Goal: Task Accomplishment & Management: Manage account settings

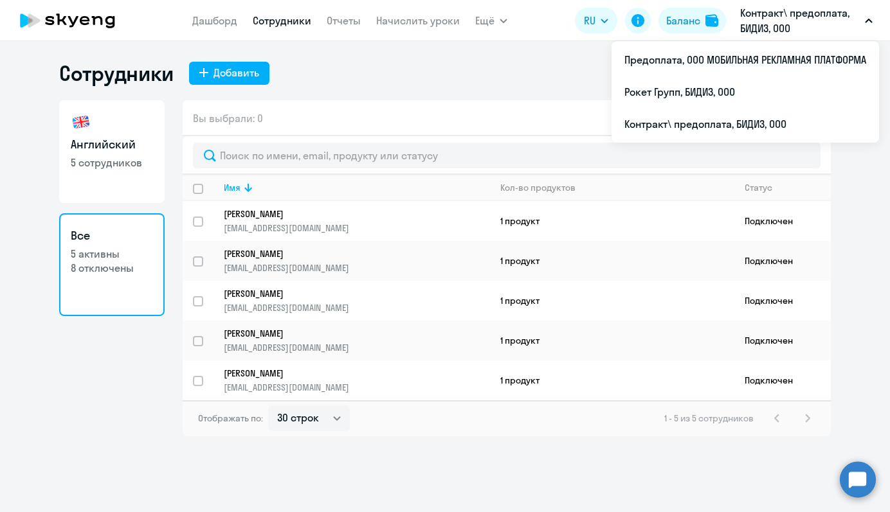
select select "30"
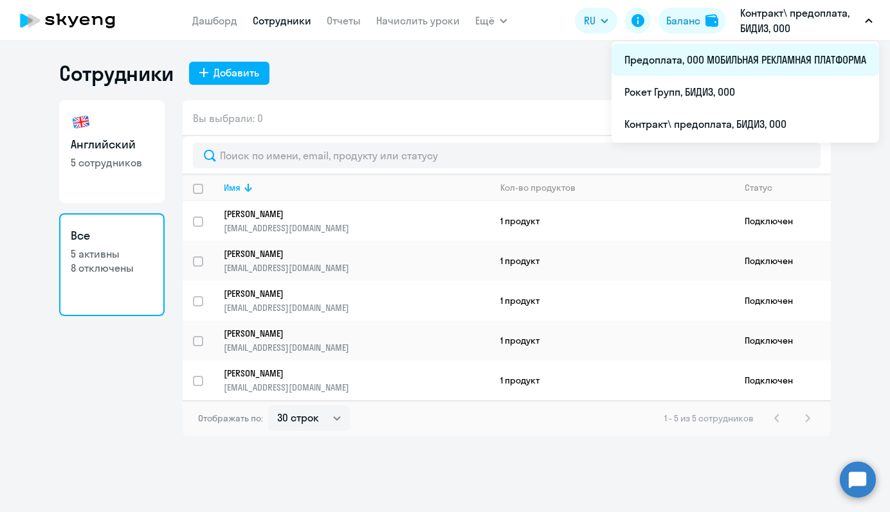
click at [757, 58] on li "Предоплата, ООО МОБИЛЬНАЯ РЕКЛАМНАЯ ПЛАТФОРМА" at bounding box center [744, 60] width 267 height 32
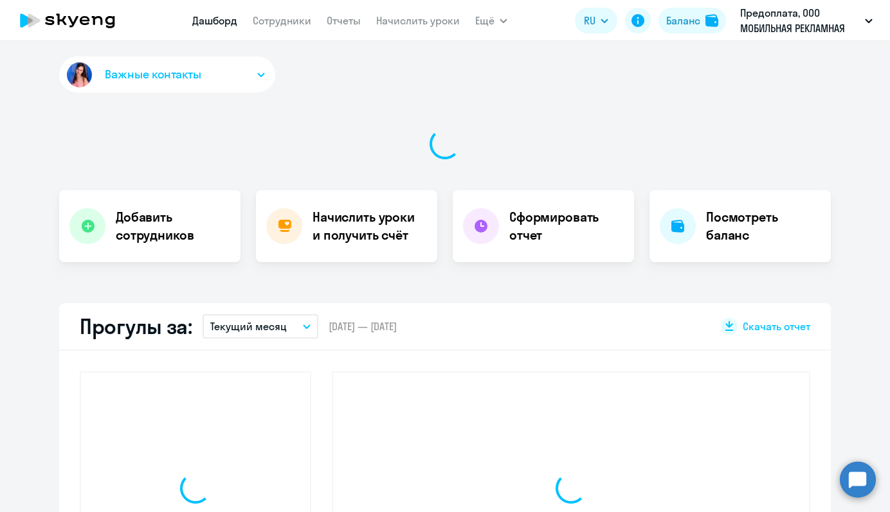
select select "30"
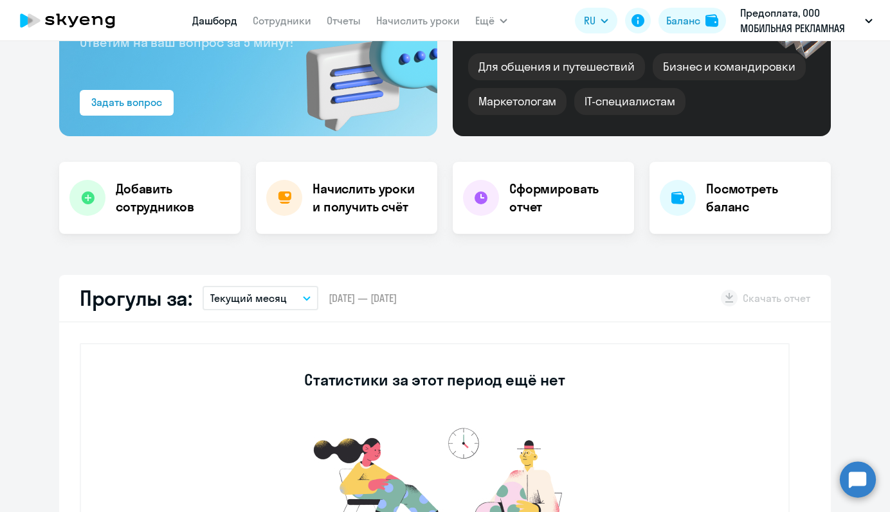
scroll to position [46, 0]
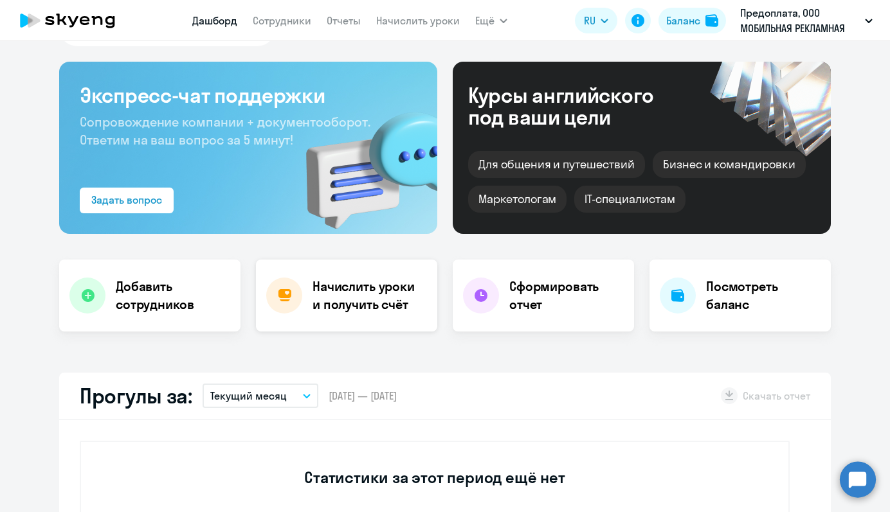
click at [333, 289] on h4 "Начислить уроки и получить счёт" at bounding box center [368, 296] width 112 height 36
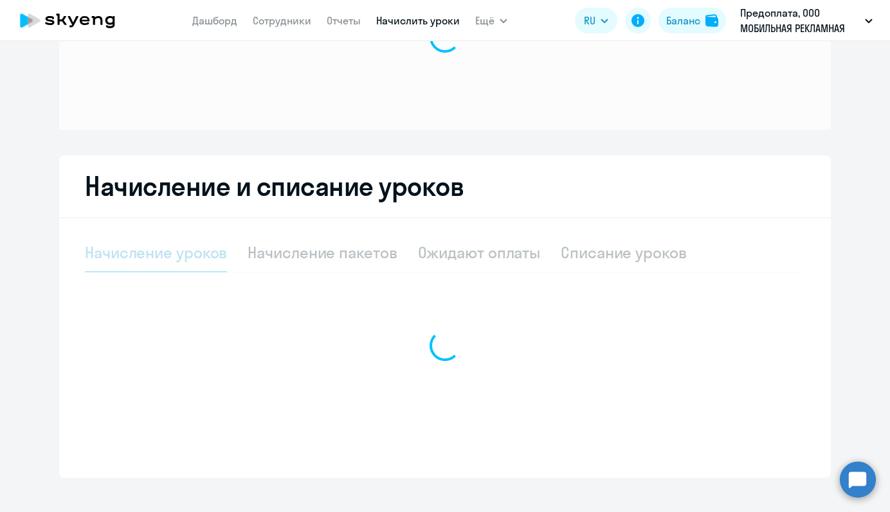
scroll to position [133, 0]
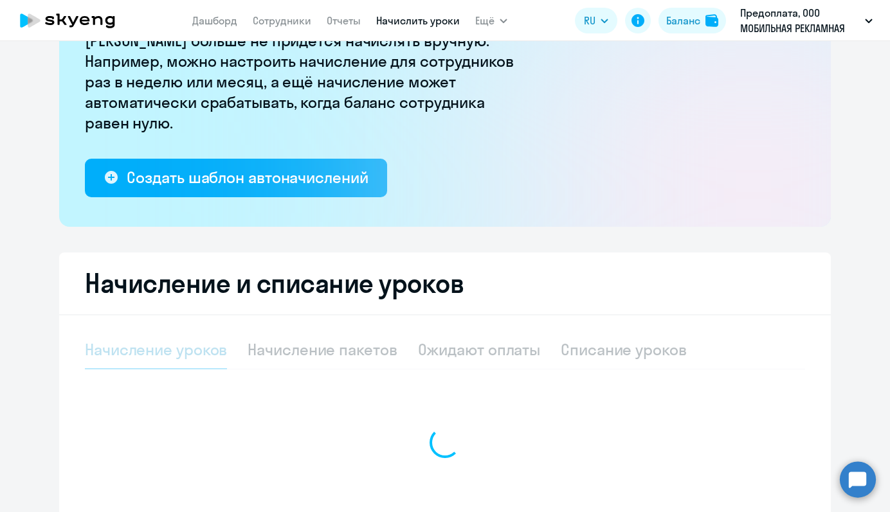
select select "10"
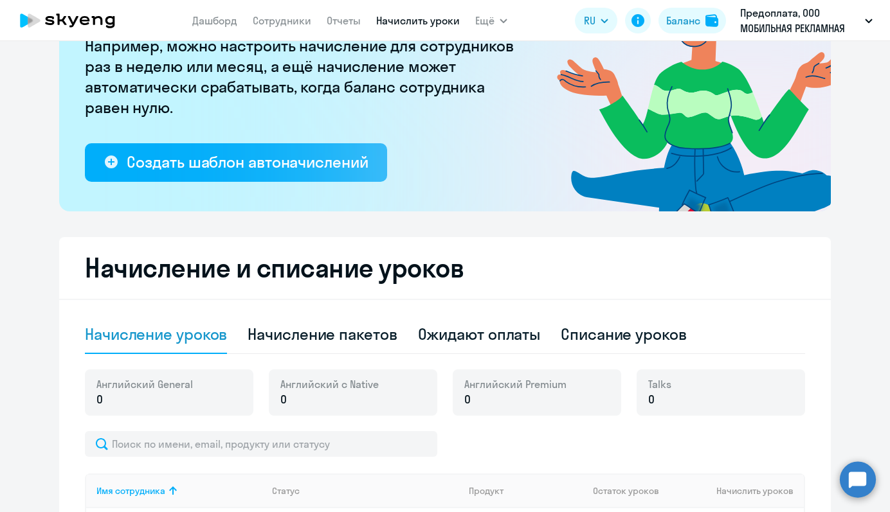
scroll to position [0, 0]
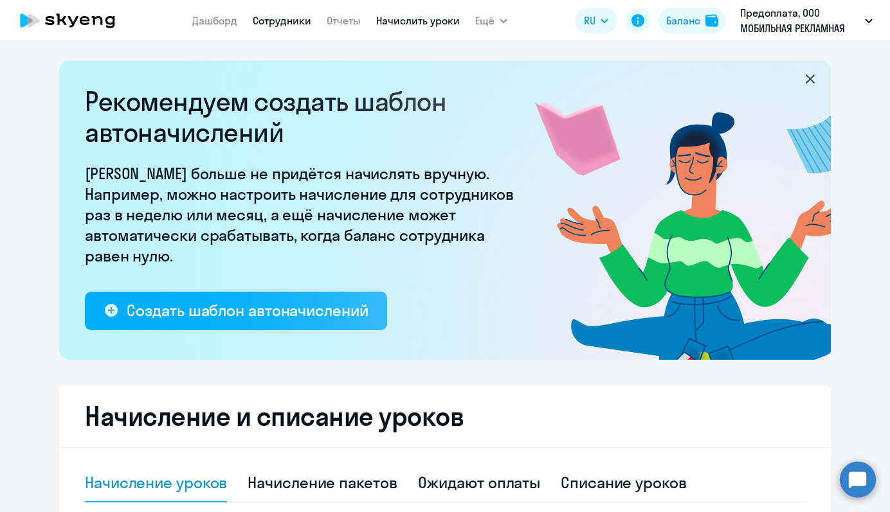
click at [269, 19] on link "Сотрудники" at bounding box center [282, 20] width 58 height 13
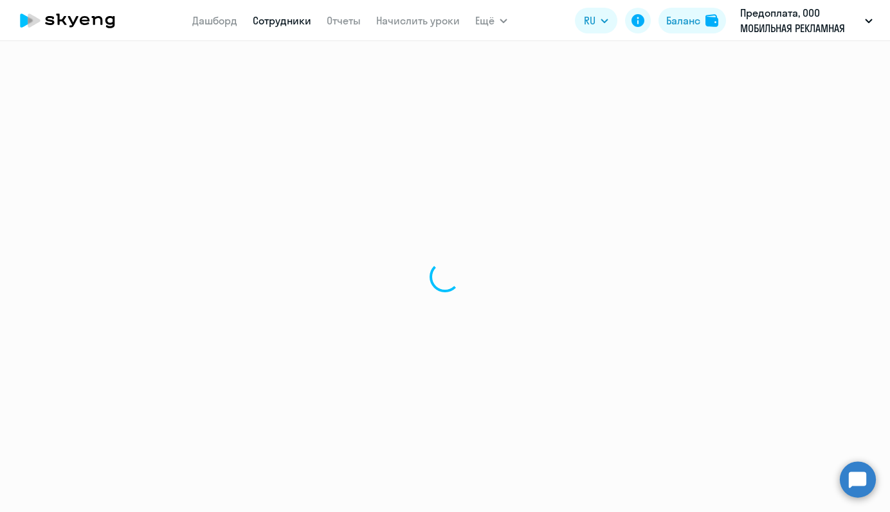
select select "30"
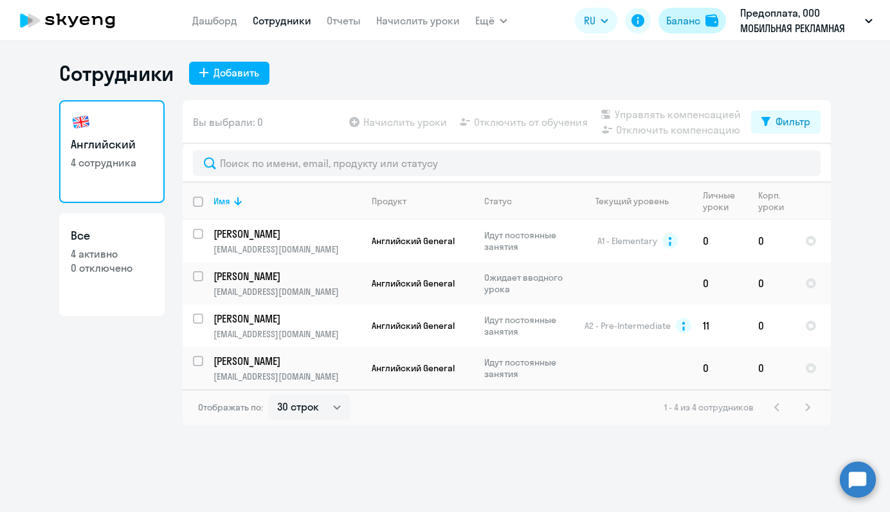
click at [703, 17] on button "Баланс" at bounding box center [691, 21] width 67 height 26
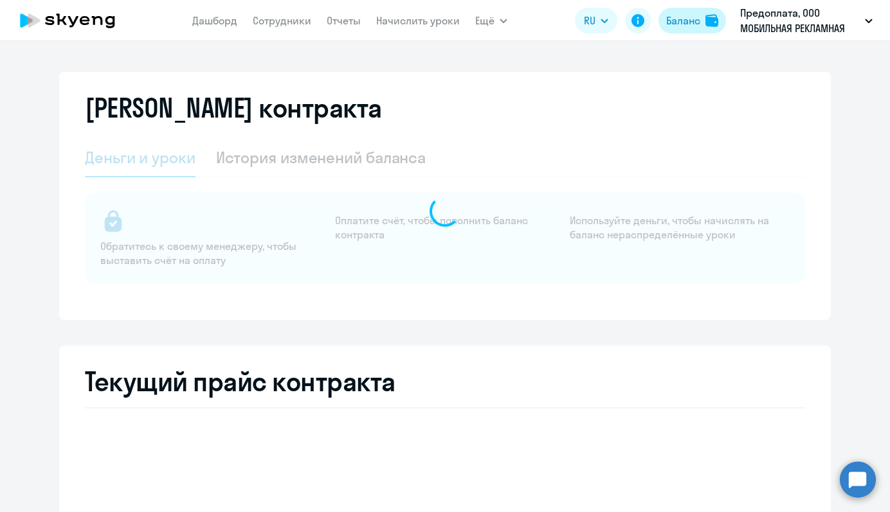
select select "english_adult_not_native_speaker"
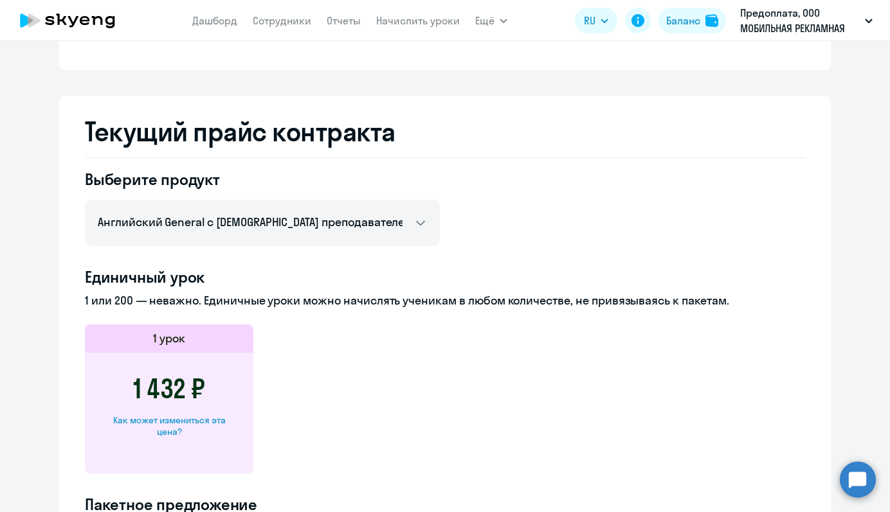
scroll to position [447, 0]
